Goal: Transaction & Acquisition: Purchase product/service

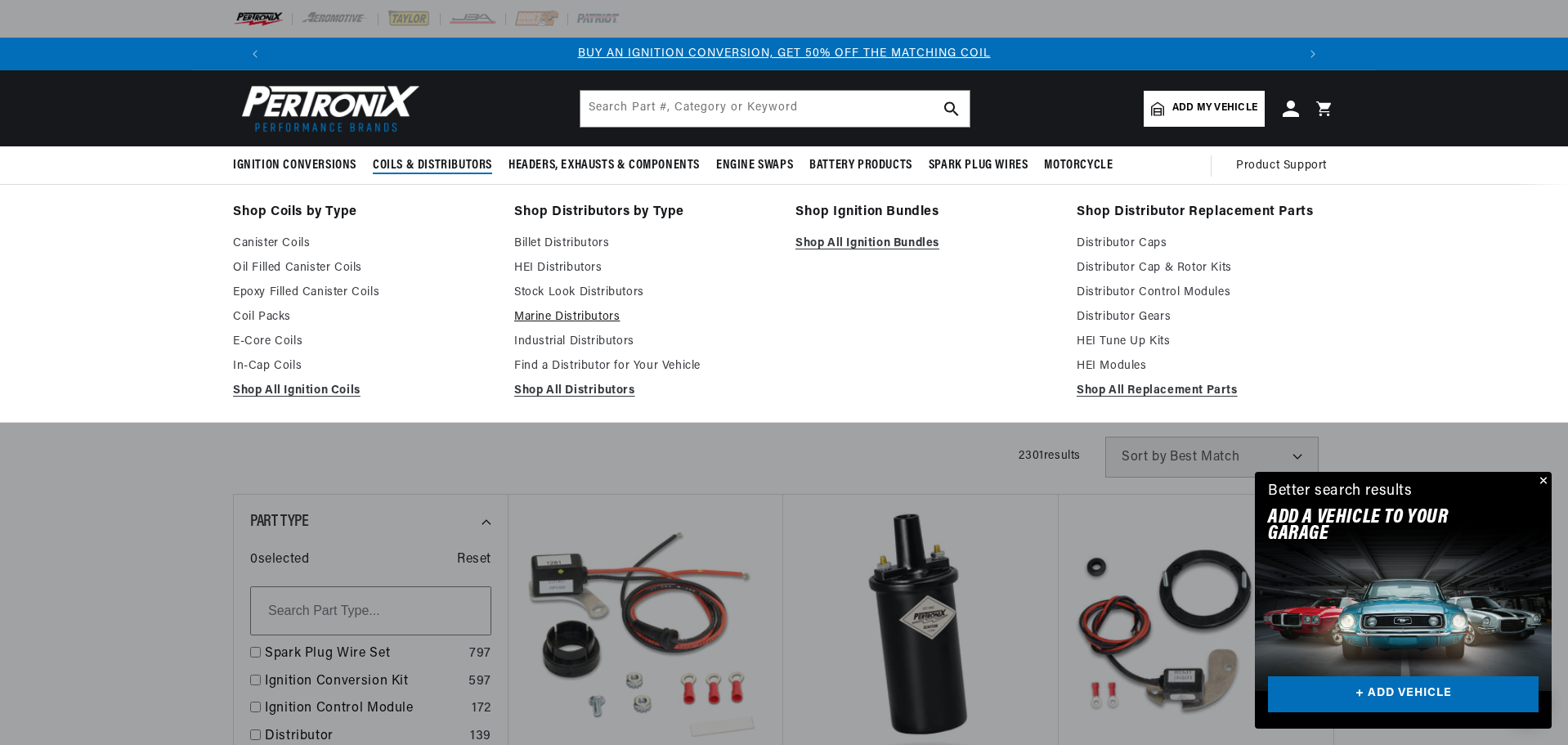
click at [599, 313] on link "Marine Distributors" at bounding box center [643, 317] width 258 height 20
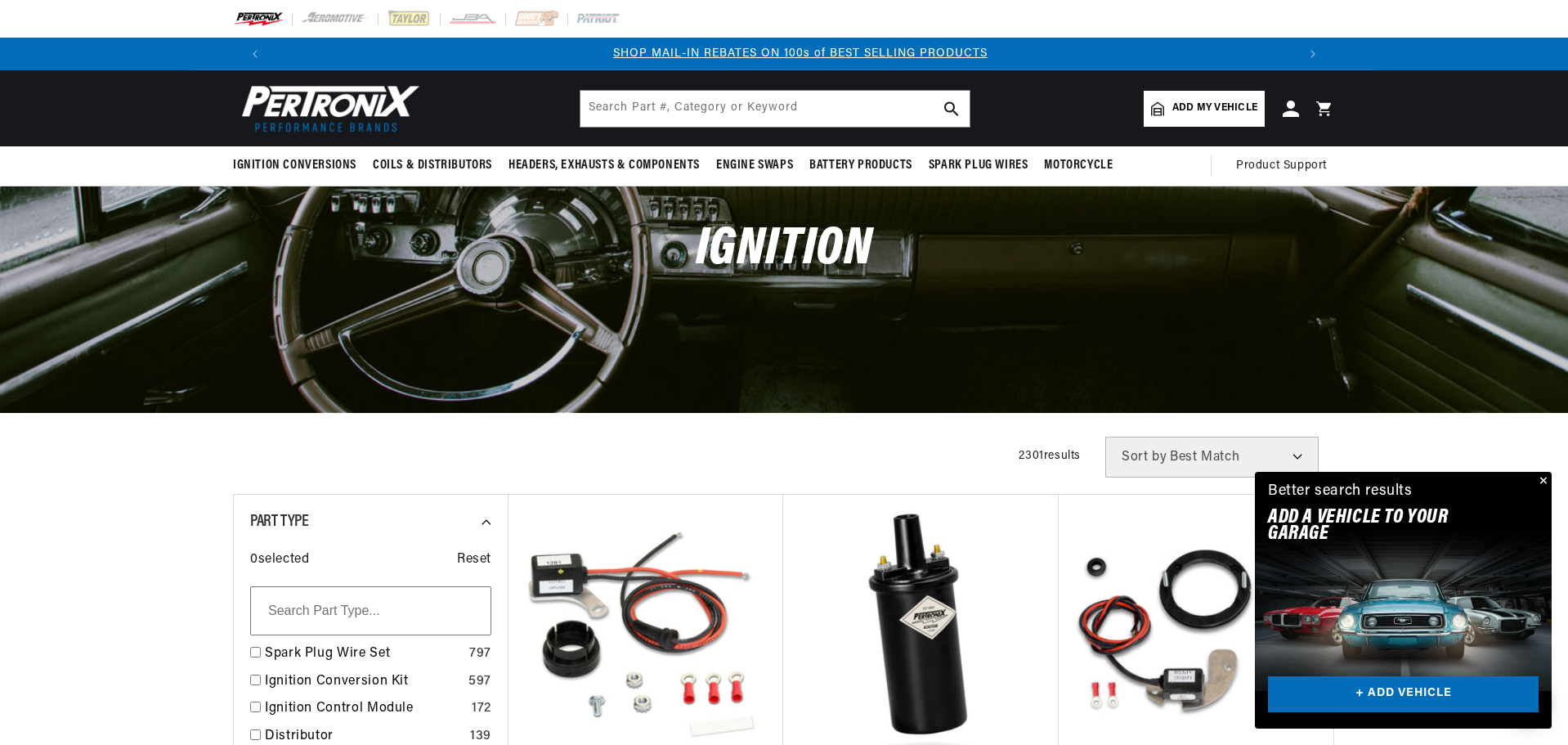
scroll to position [0, 1021]
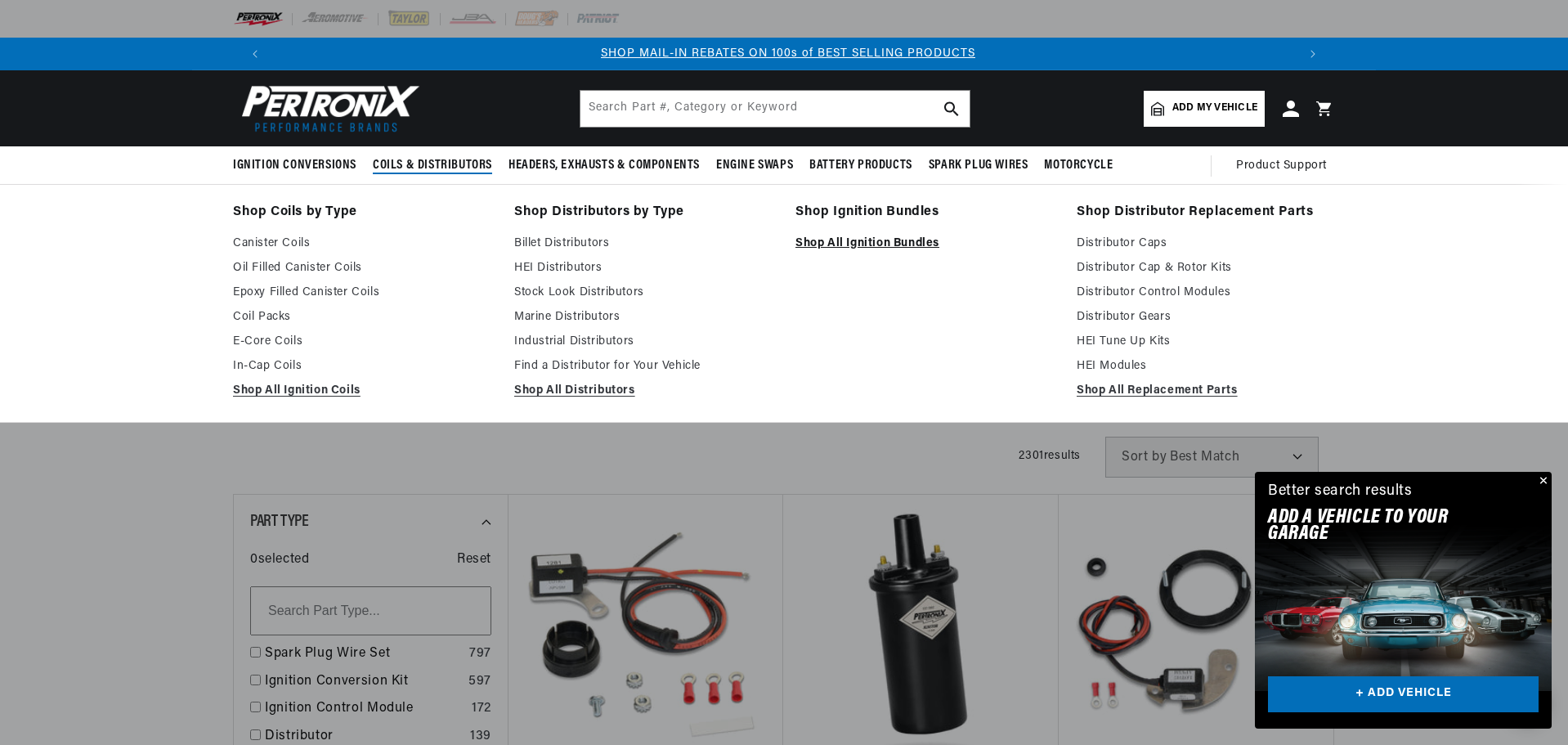
click at [870, 246] on link "Shop All Ignition Bundles" at bounding box center [924, 244] width 258 height 20
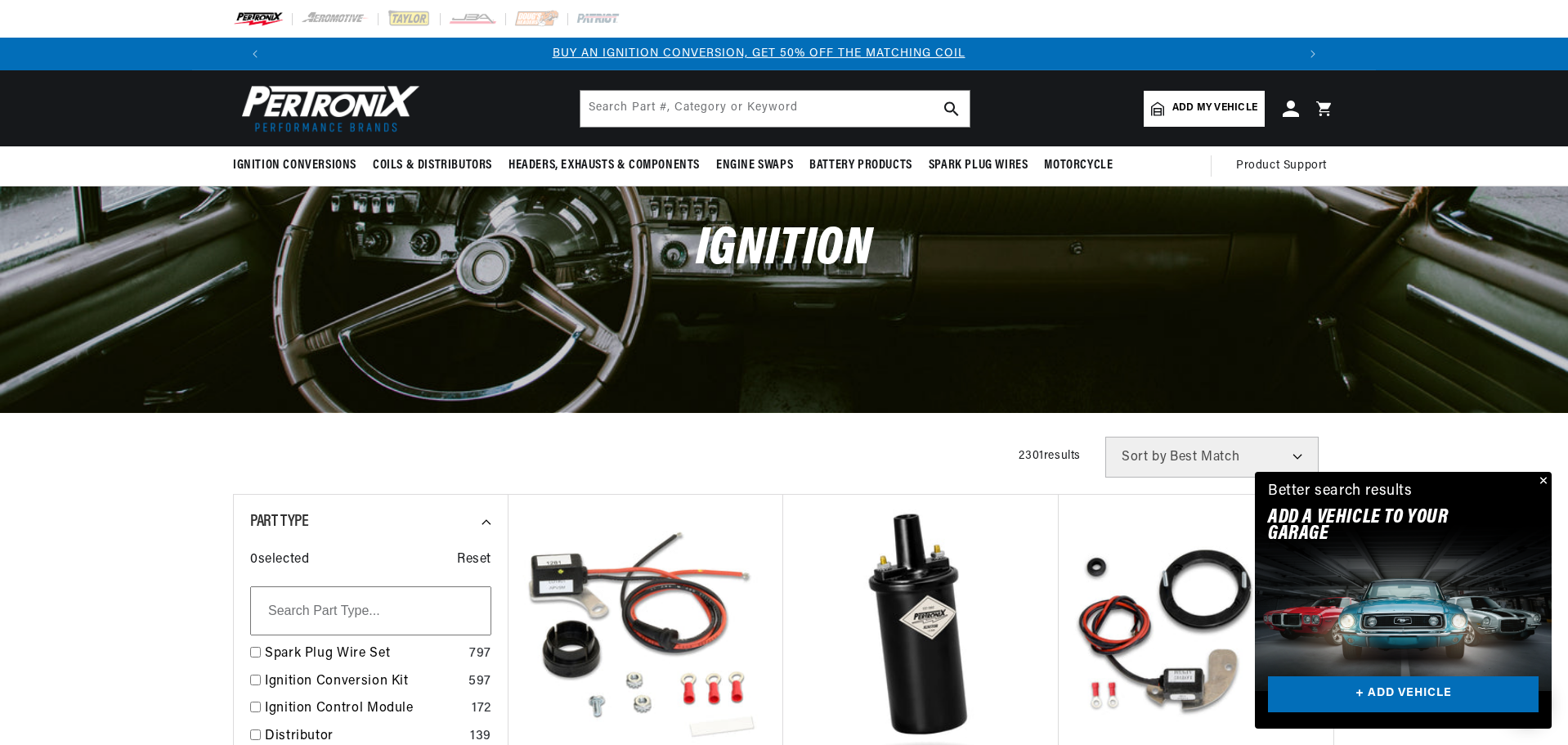
scroll to position [0, 1]
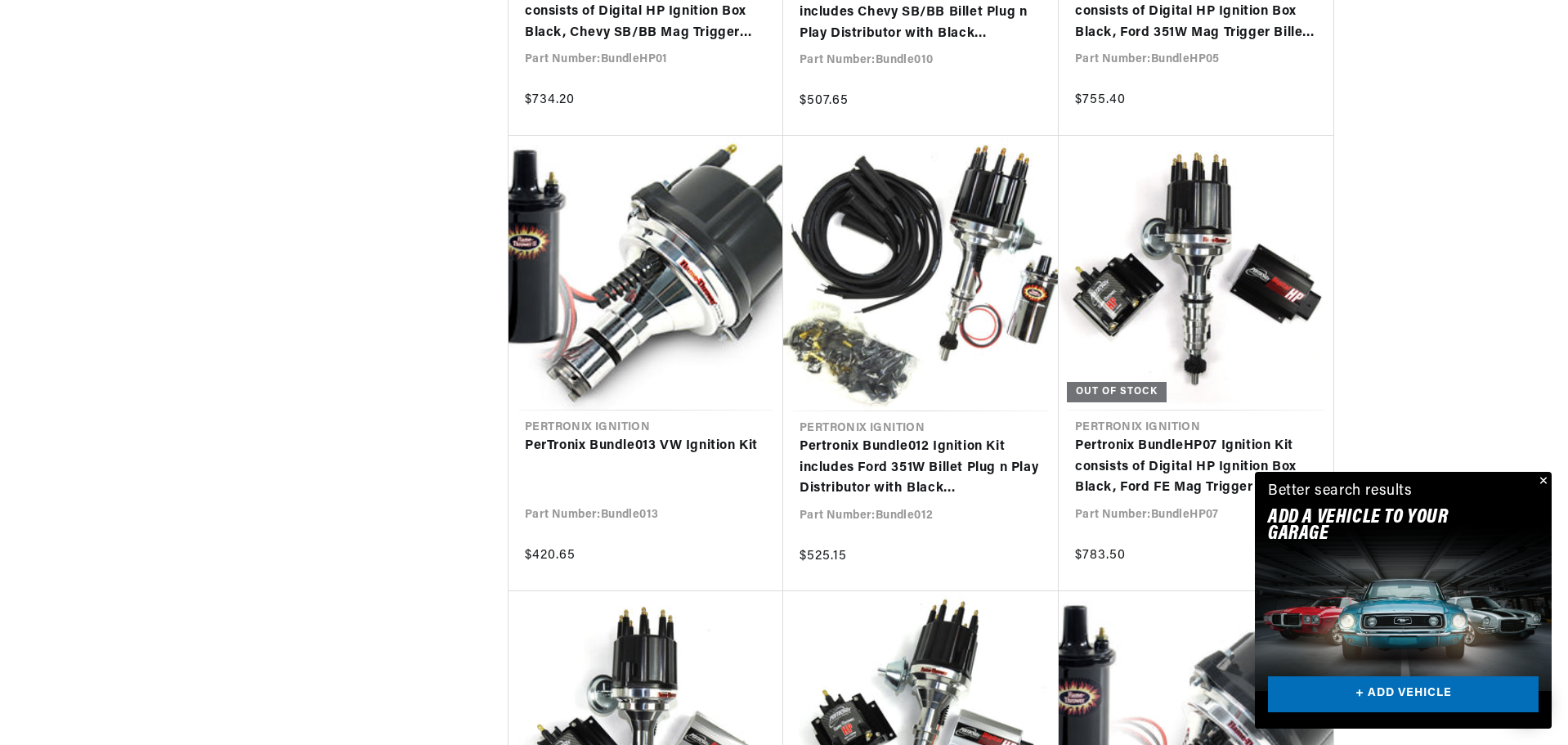
scroll to position [1308, 0]
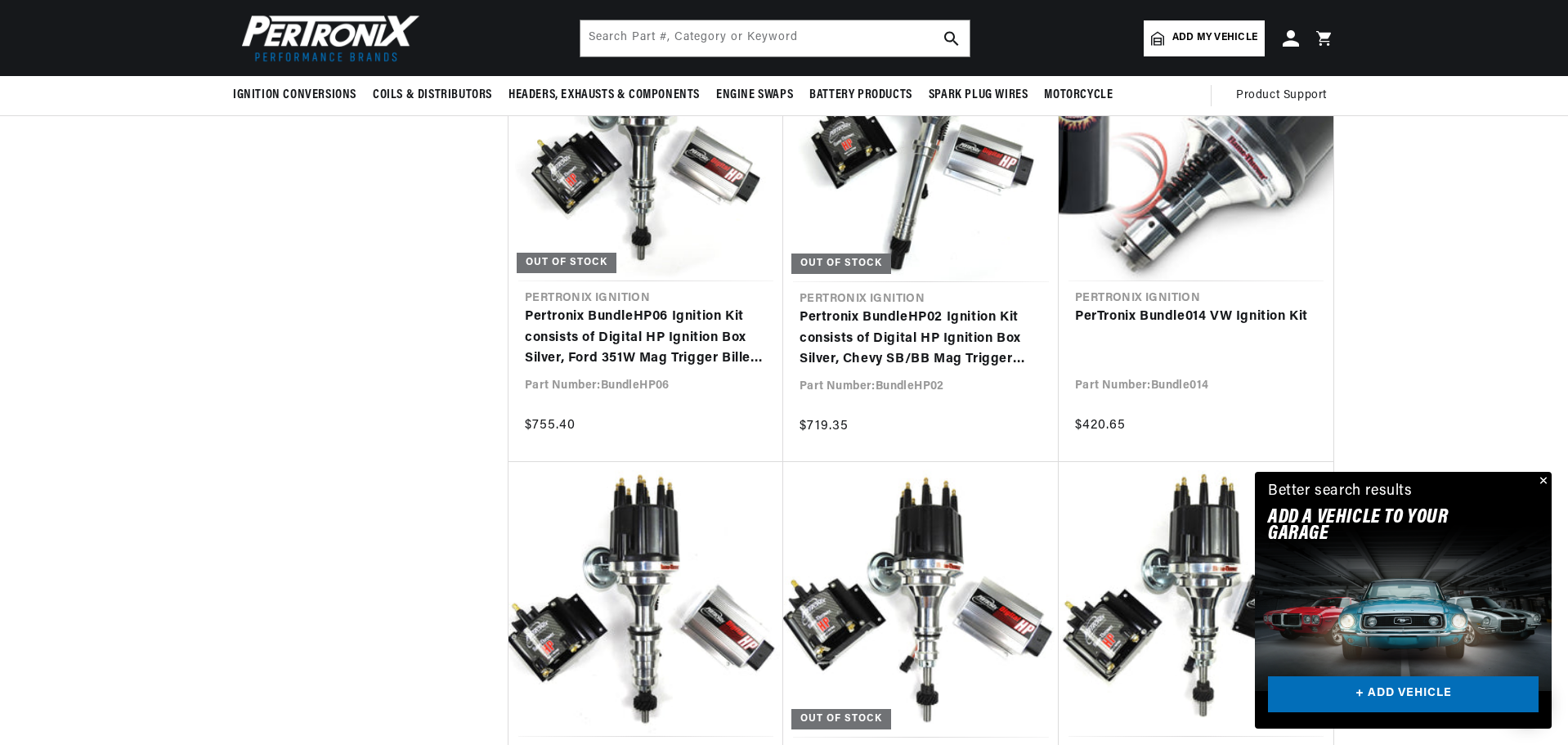
scroll to position [1798, 0]
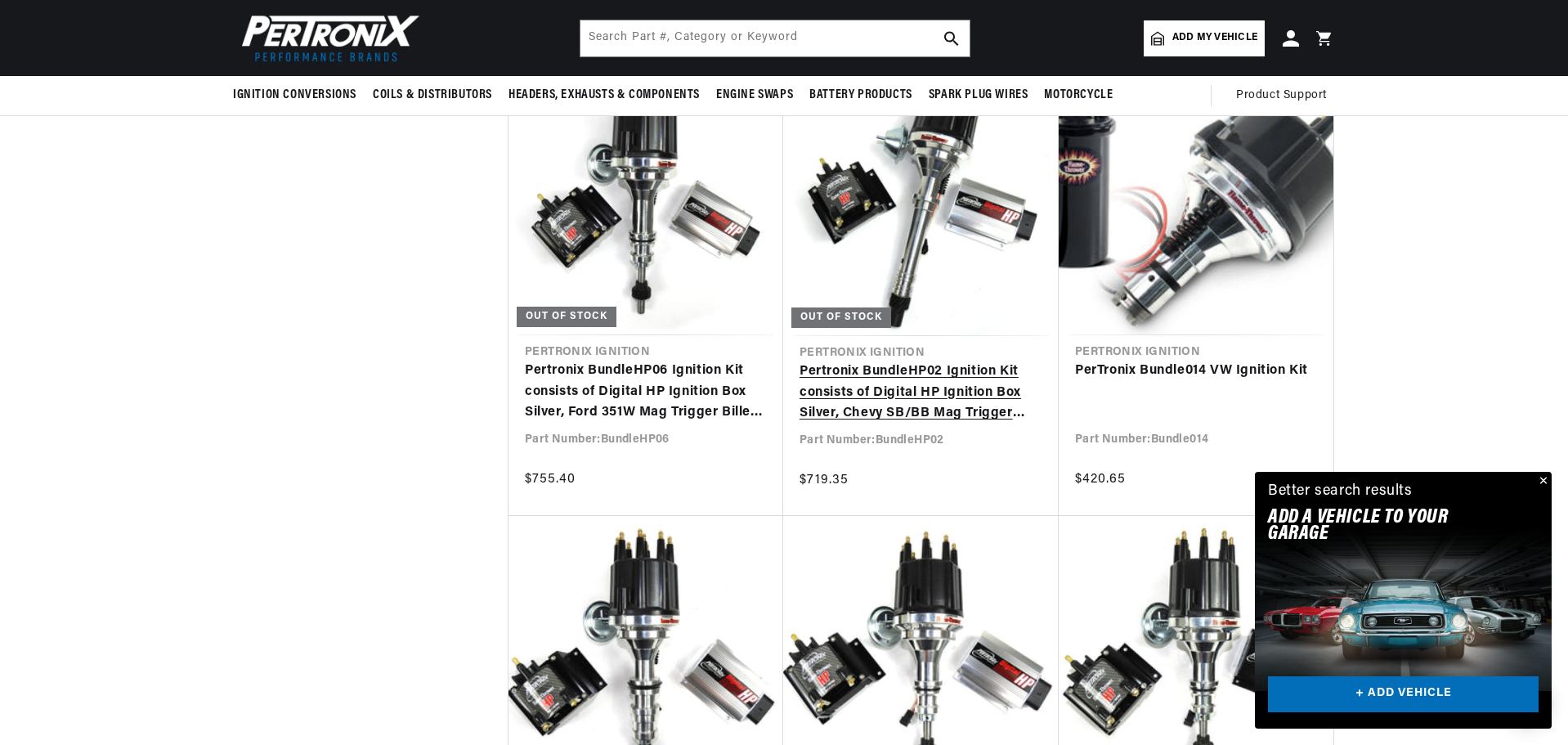
click at [891, 396] on link "Pertronix BundleHP02 Ignition Kit consists of Digital HP Ignition Box Silver, C…" at bounding box center [921, 392] width 243 height 63
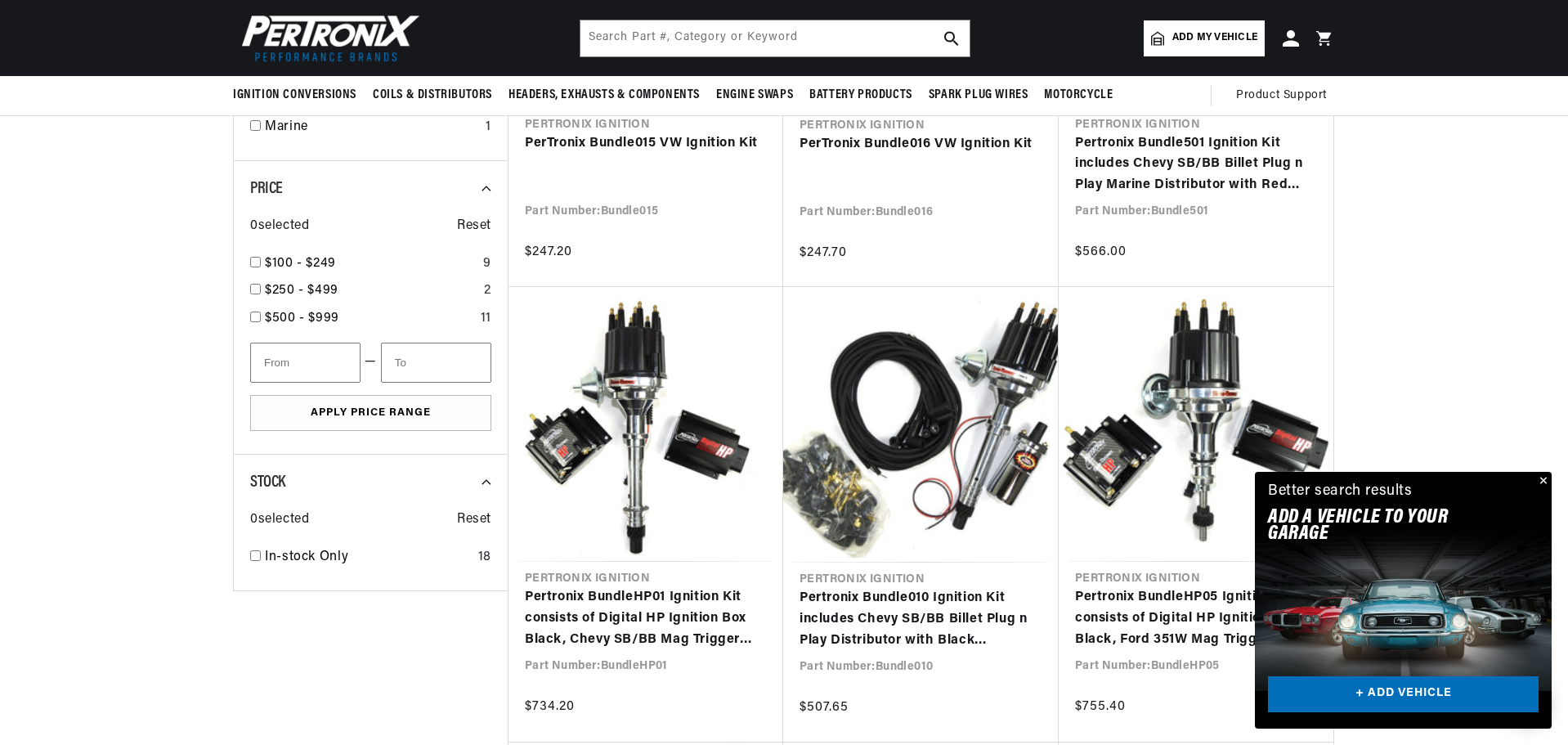
scroll to position [0, 0]
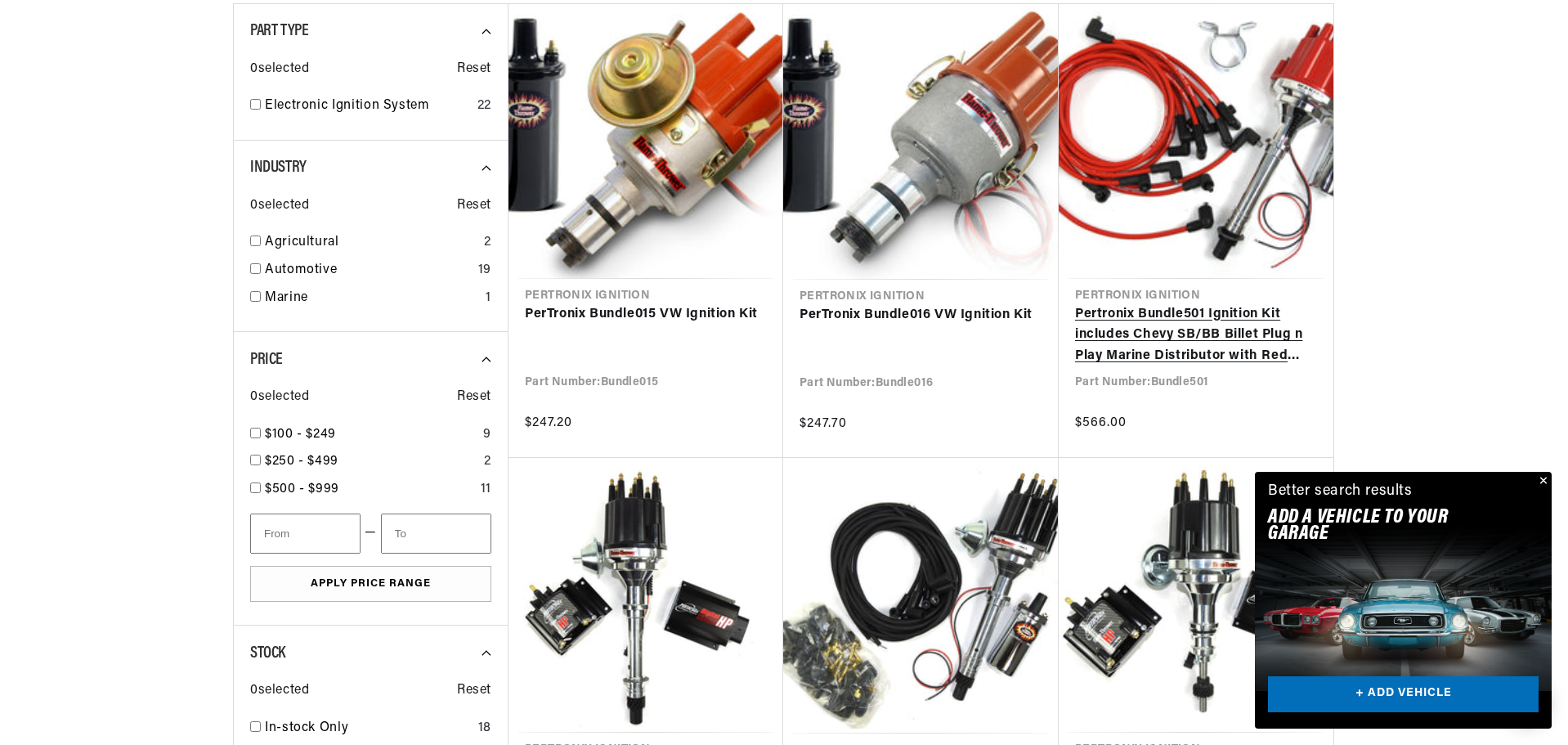
click at [1158, 332] on link "Pertronix Bundle501 Ignition Kit includes Chevy SB/BB Billet Plug n Play Marine…" at bounding box center [1195, 335] width 242 height 63
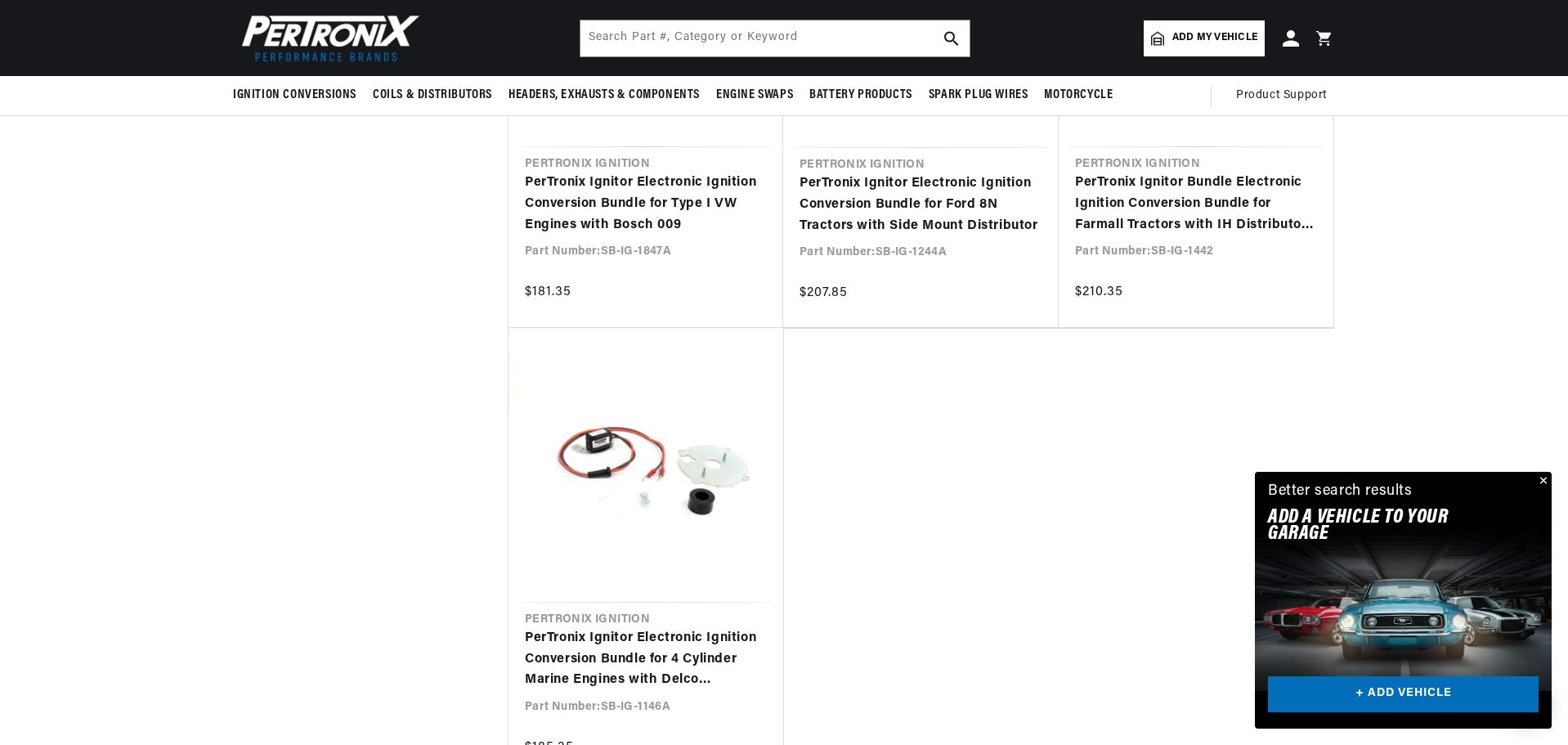
scroll to position [2698, 0]
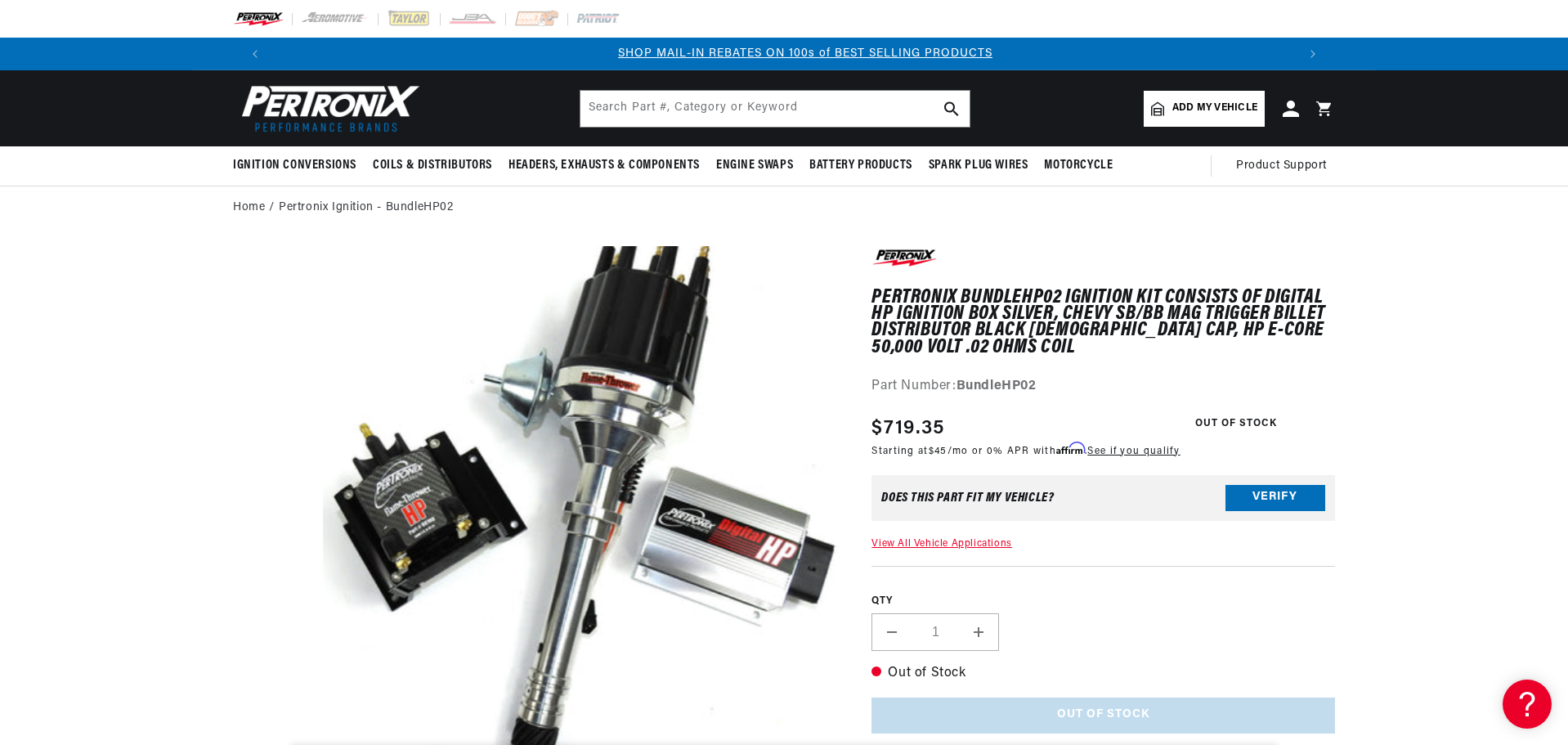
scroll to position [0, 1021]
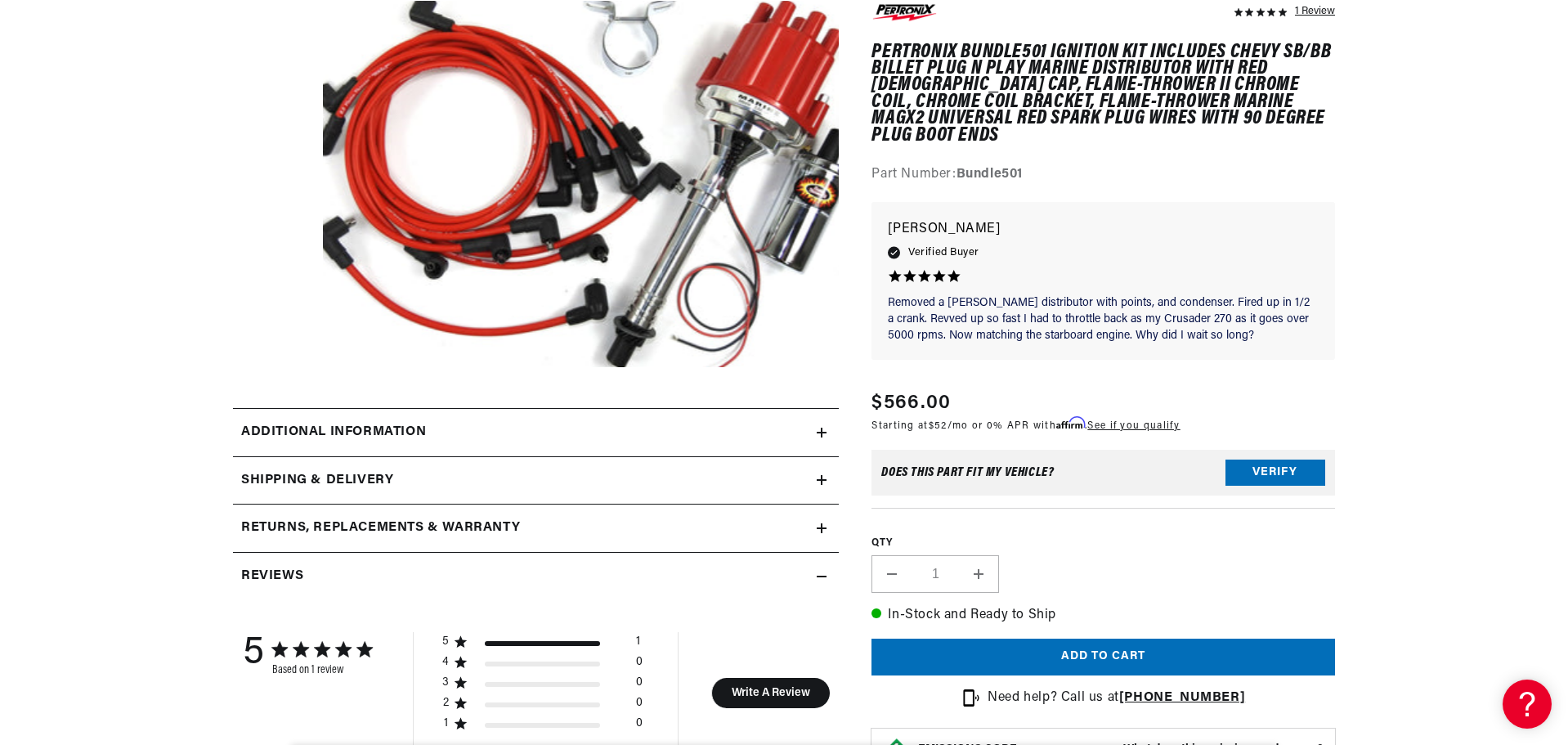
scroll to position [327, 0]
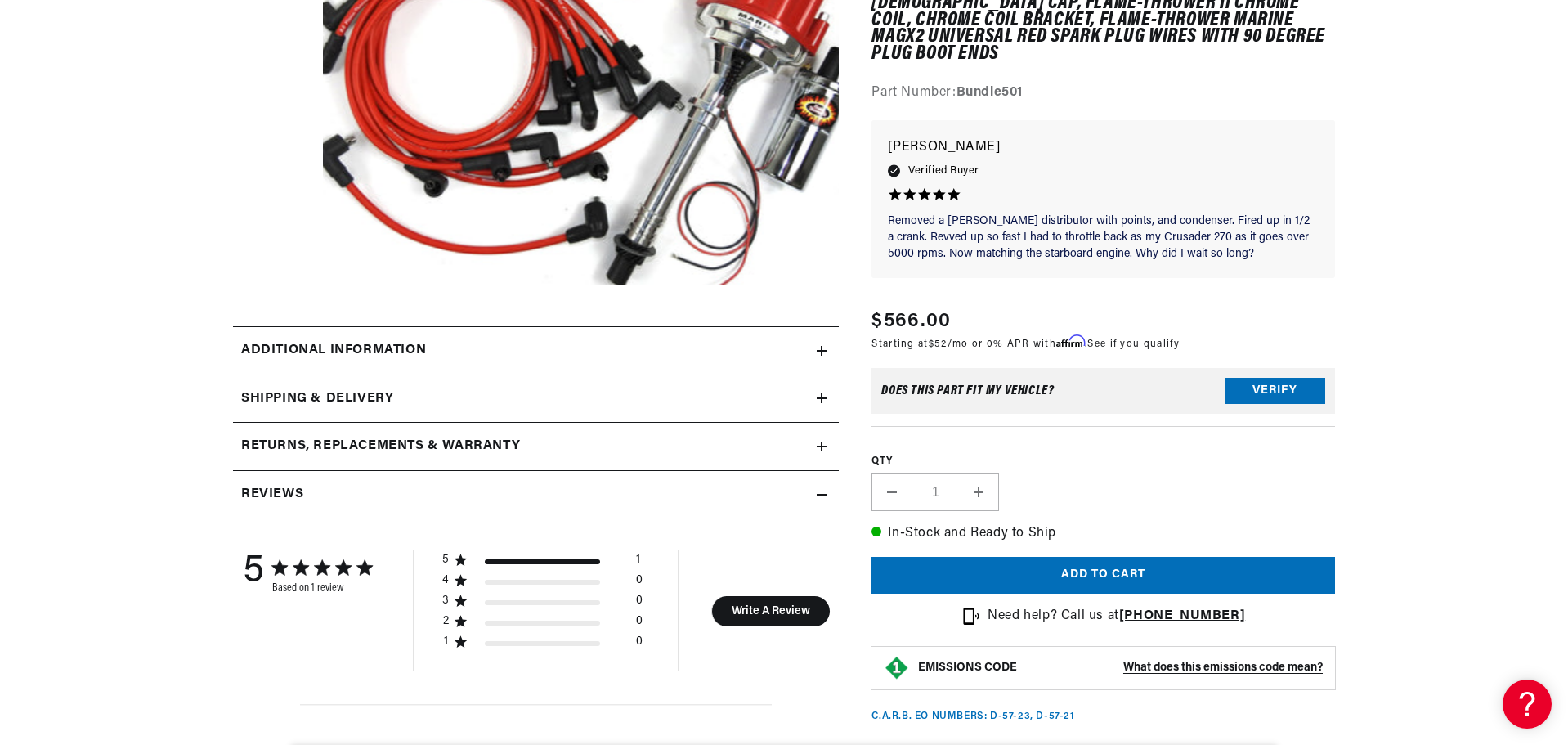
click at [819, 347] on icon at bounding box center [821, 350] width 10 height 10
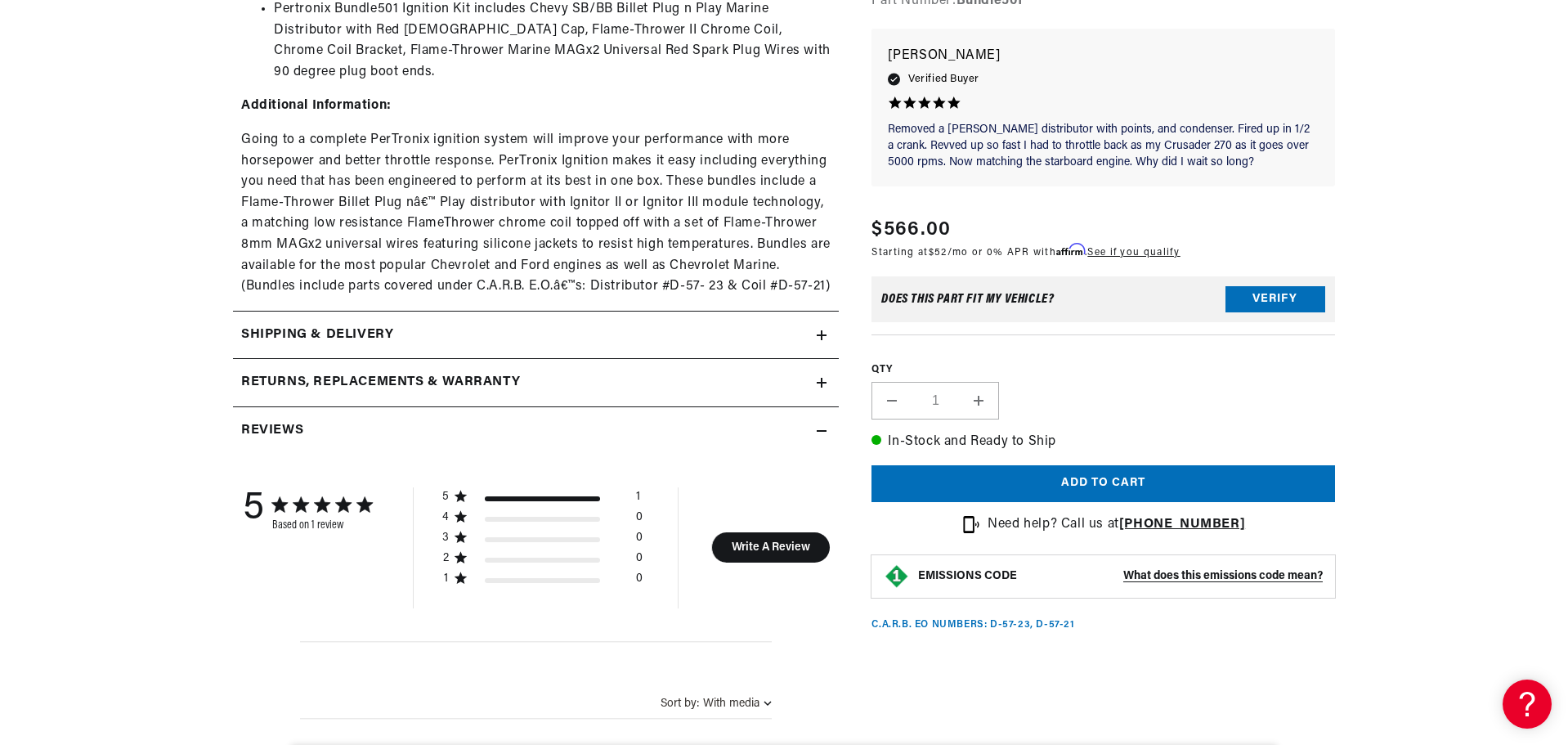
scroll to position [0, 2042]
click at [495, 381] on h2 "Returns, Replacements & Warranty" at bounding box center [381, 382] width 279 height 21
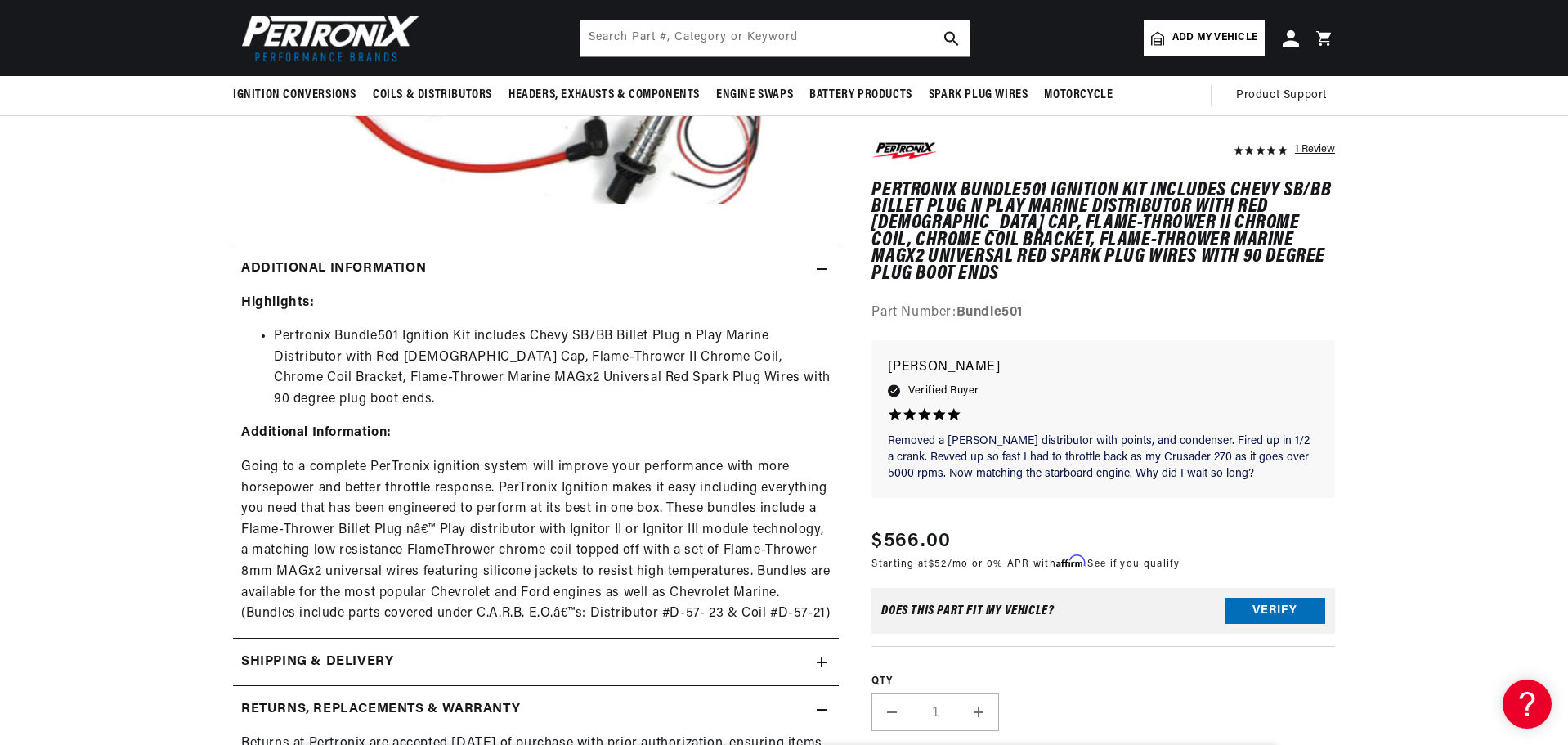
scroll to position [0, 0]
